Goal: Find specific page/section: Find specific page/section

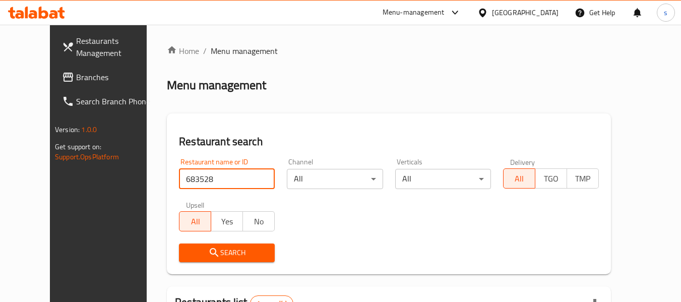
click at [529, 12] on div "[GEOGRAPHIC_DATA]" at bounding box center [525, 12] width 67 height 11
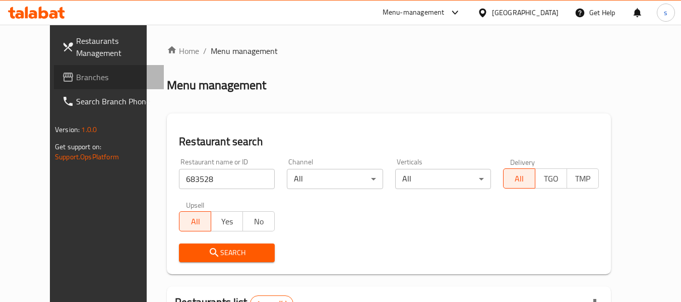
drag, startPoint x: 47, startPoint y: 72, endPoint x: 54, endPoint y: 90, distance: 19.5
click at [76, 72] on span "Branches" at bounding box center [116, 77] width 80 height 12
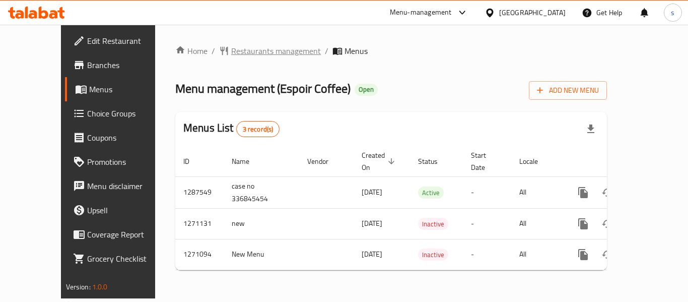
click at [238, 49] on span "Restaurants management" at bounding box center [276, 51] width 90 height 12
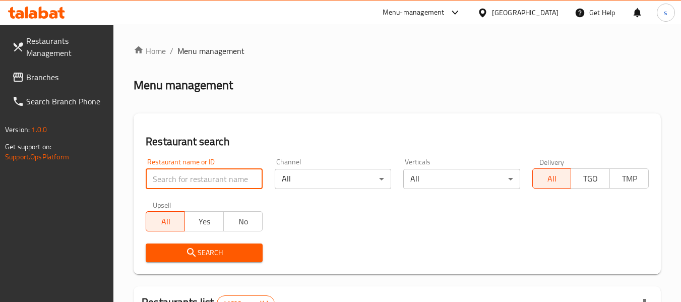
click at [189, 185] on input "search" at bounding box center [204, 179] width 116 height 20
paste input "689539"
type input "689539"
click button "Search" at bounding box center [204, 252] width 116 height 19
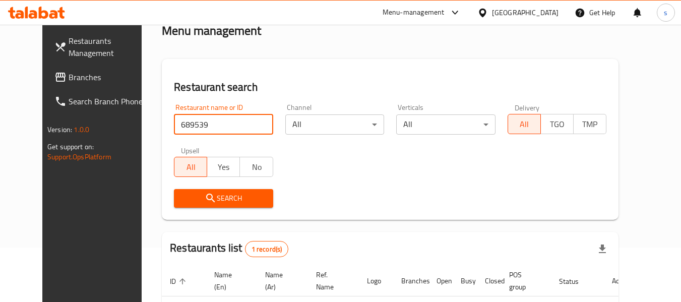
scroll to position [135, 0]
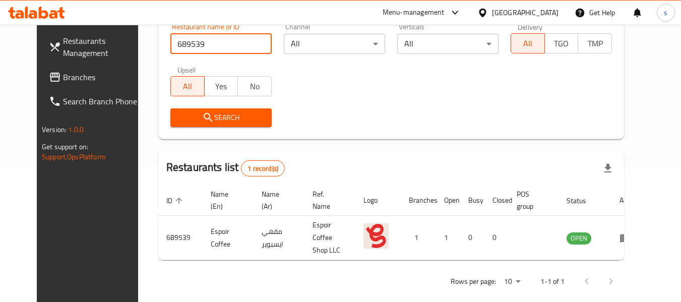
drag, startPoint x: 56, startPoint y: 76, endPoint x: 193, endPoint y: 81, distance: 137.6
click at [63, 76] on span "Branches" at bounding box center [103, 77] width 80 height 12
